Goal: Navigation & Orientation: Find specific page/section

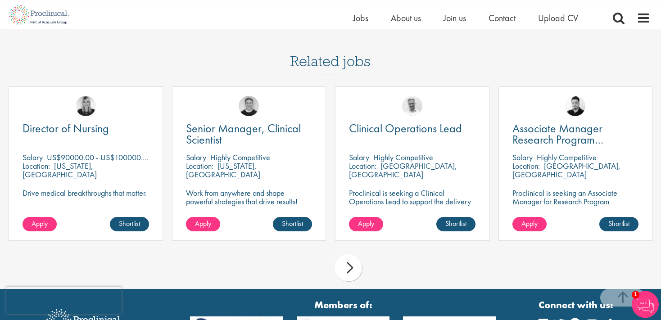
scroll to position [699, 0]
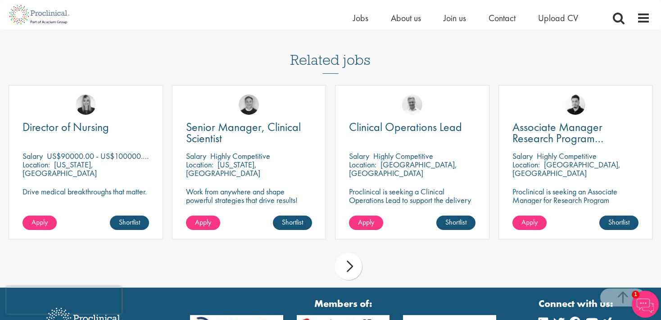
click at [352, 264] on div "next" at bounding box center [348, 266] width 27 height 27
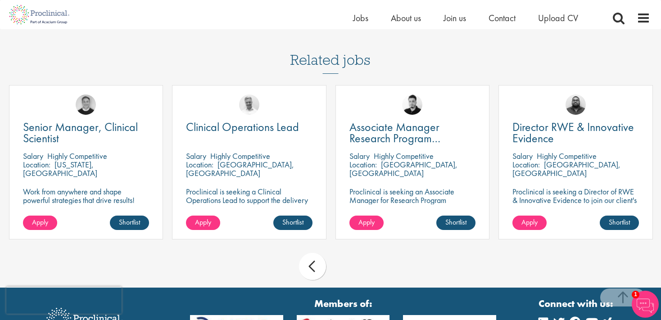
click at [352, 264] on div "prev next" at bounding box center [330, 268] width 653 height 39
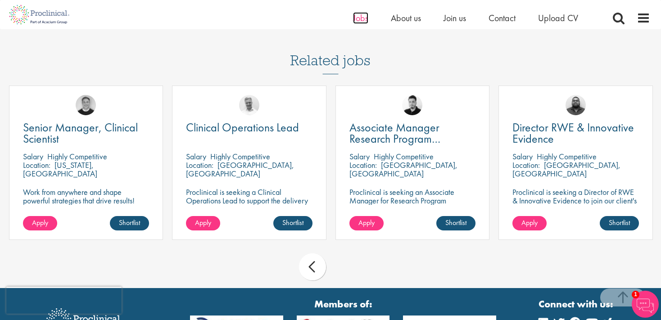
click at [364, 17] on span "Jobs" at bounding box center [360, 18] width 15 height 12
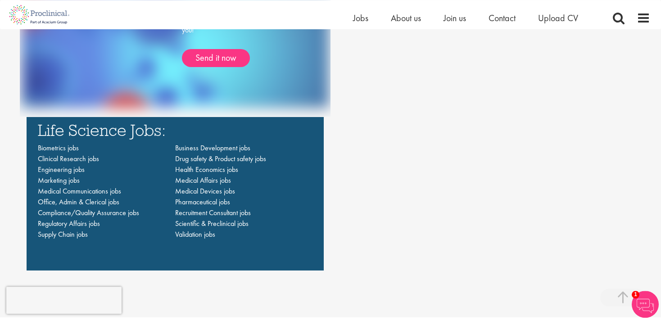
scroll to position [614, 0]
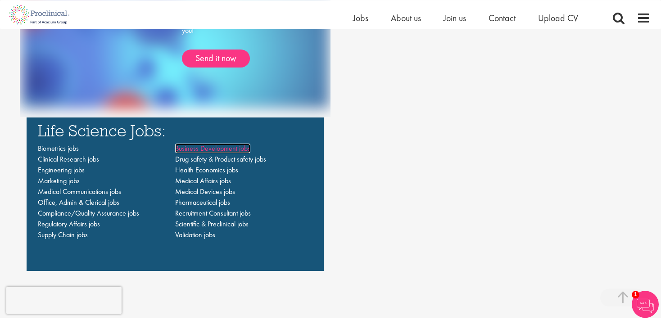
click at [238, 149] on span "Business Development jobs" at bounding box center [212, 148] width 75 height 9
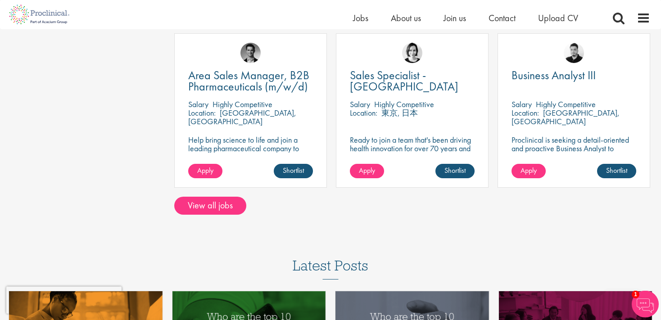
scroll to position [668, 0]
